Goal: Task Accomplishment & Management: Manage account settings

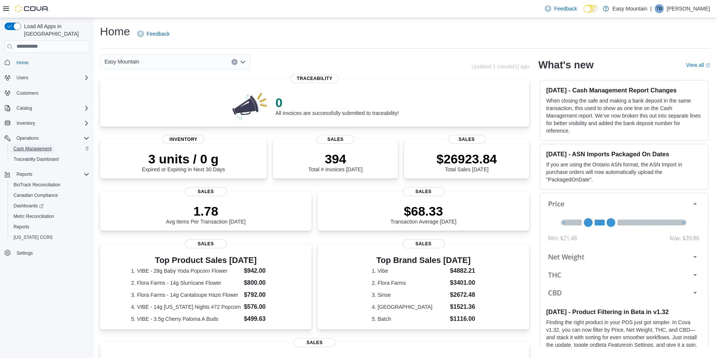
click at [30, 146] on span "Cash Management" at bounding box center [33, 149] width 38 height 6
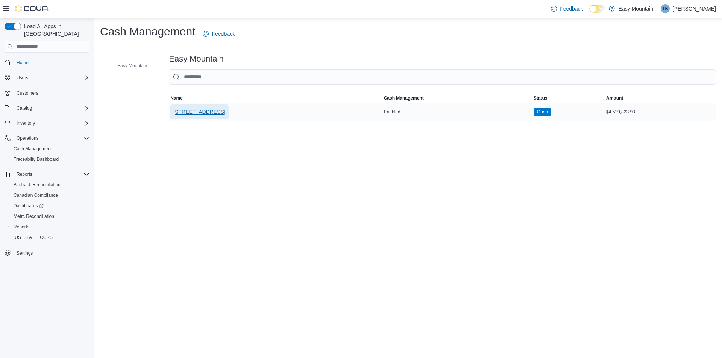
click at [213, 109] on span "[STREET_ADDRESS]" at bounding box center [199, 112] width 52 height 8
